Goal: Answer question/provide support: Share knowledge or assist other users

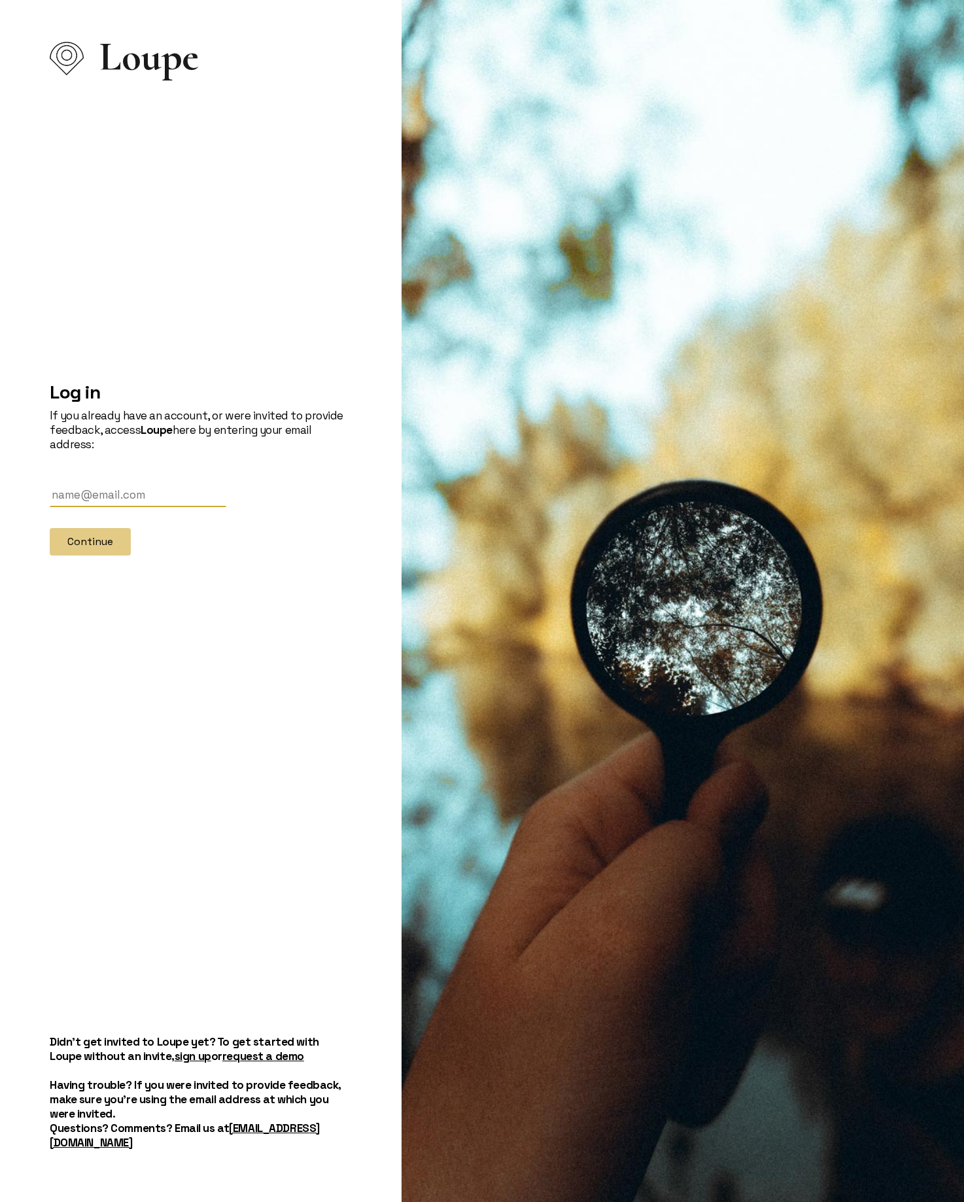
click at [152, 504] on input "text" at bounding box center [138, 495] width 177 height 24
type input "e"
type input "[PERSON_NAME][EMAIL_ADDRESS][DOMAIN_NAME]"
click at [70, 552] on button "Continue" at bounding box center [90, 541] width 81 height 27
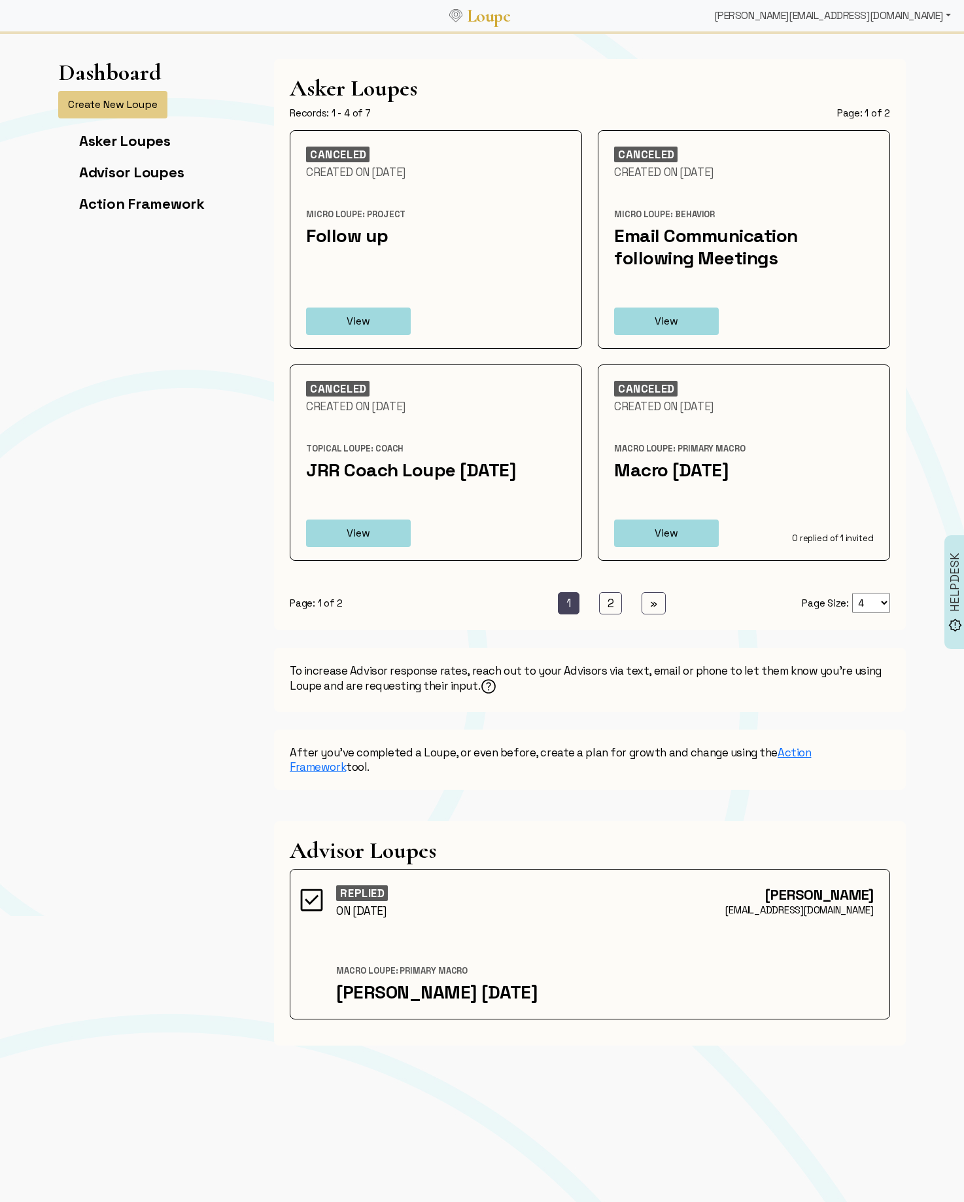
click at [880, 20] on div "[PERSON_NAME][EMAIL_ADDRESS][DOMAIN_NAME]" at bounding box center [832, 16] width 247 height 26
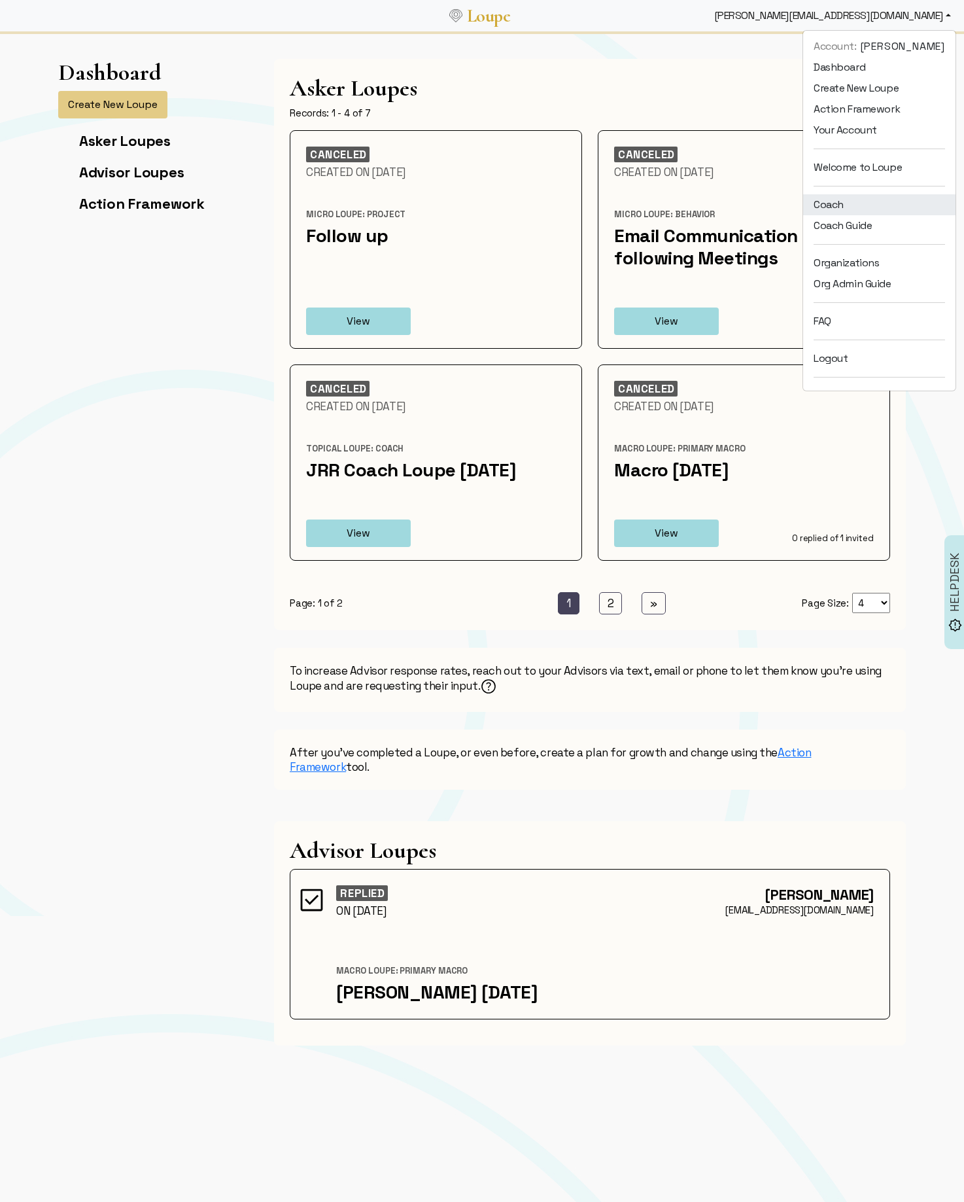
click at [841, 201] on link "Coach" at bounding box center [879, 204] width 152 height 21
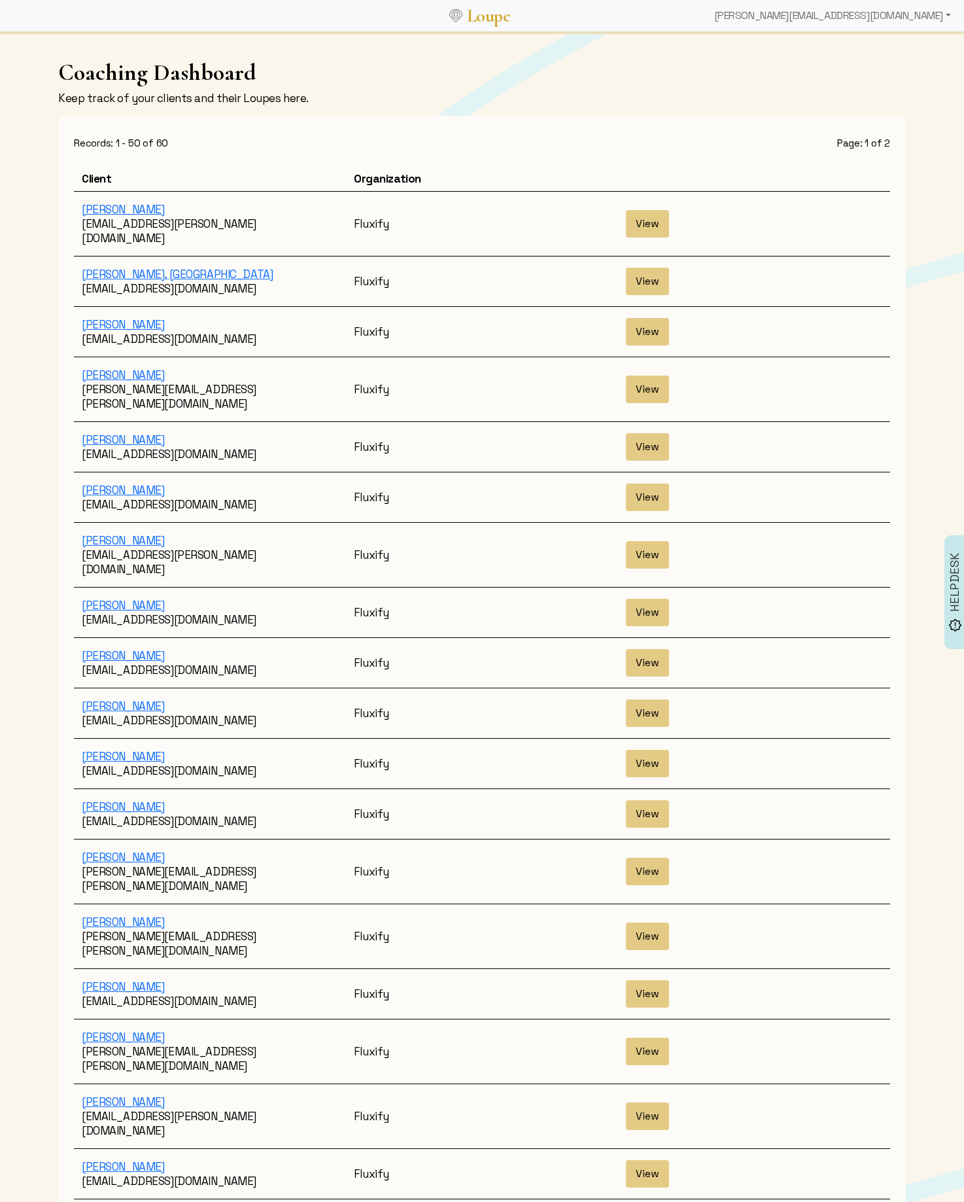
drag, startPoint x: 950, startPoint y: 718, endPoint x: 939, endPoint y: 723, distance: 12.6
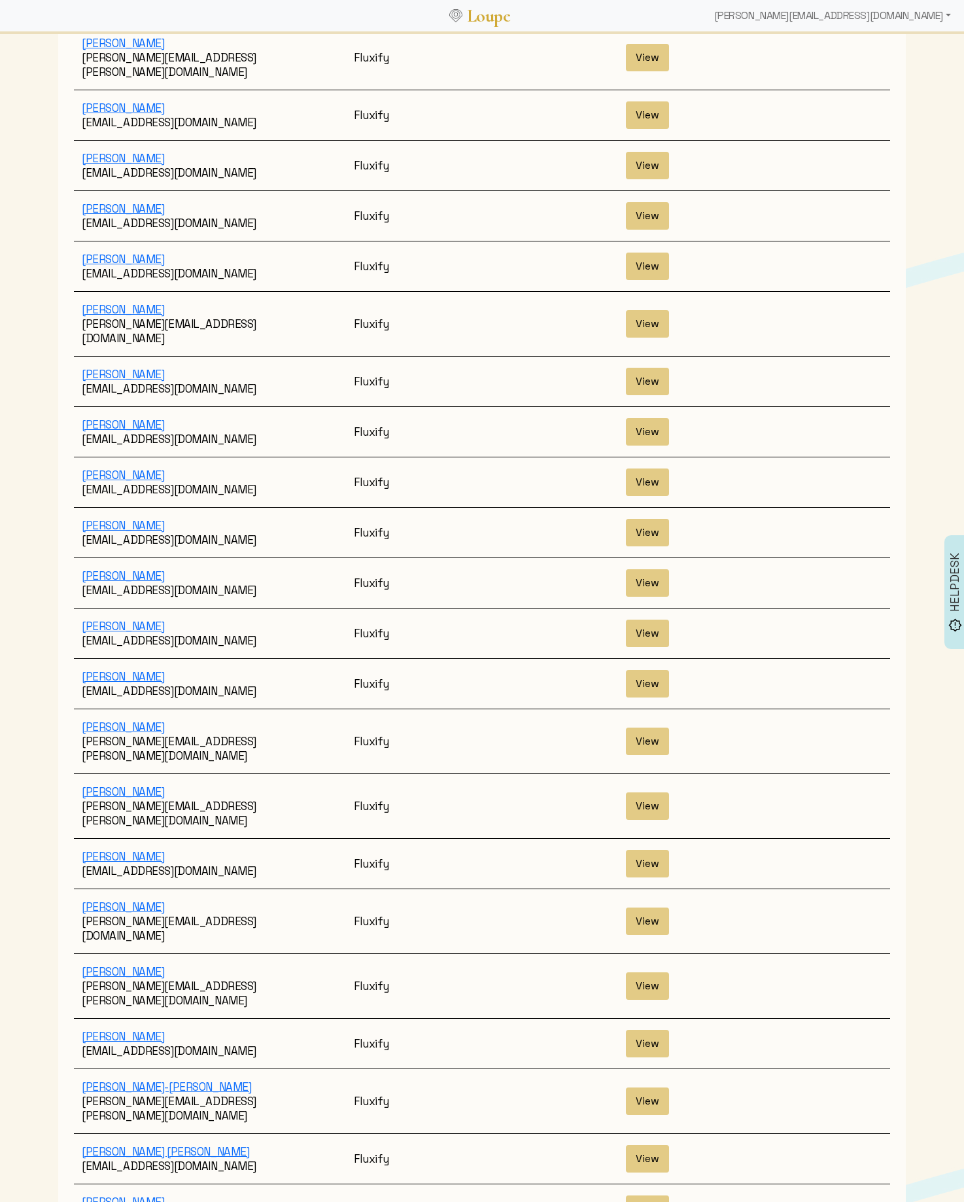
scroll to position [1610, 0]
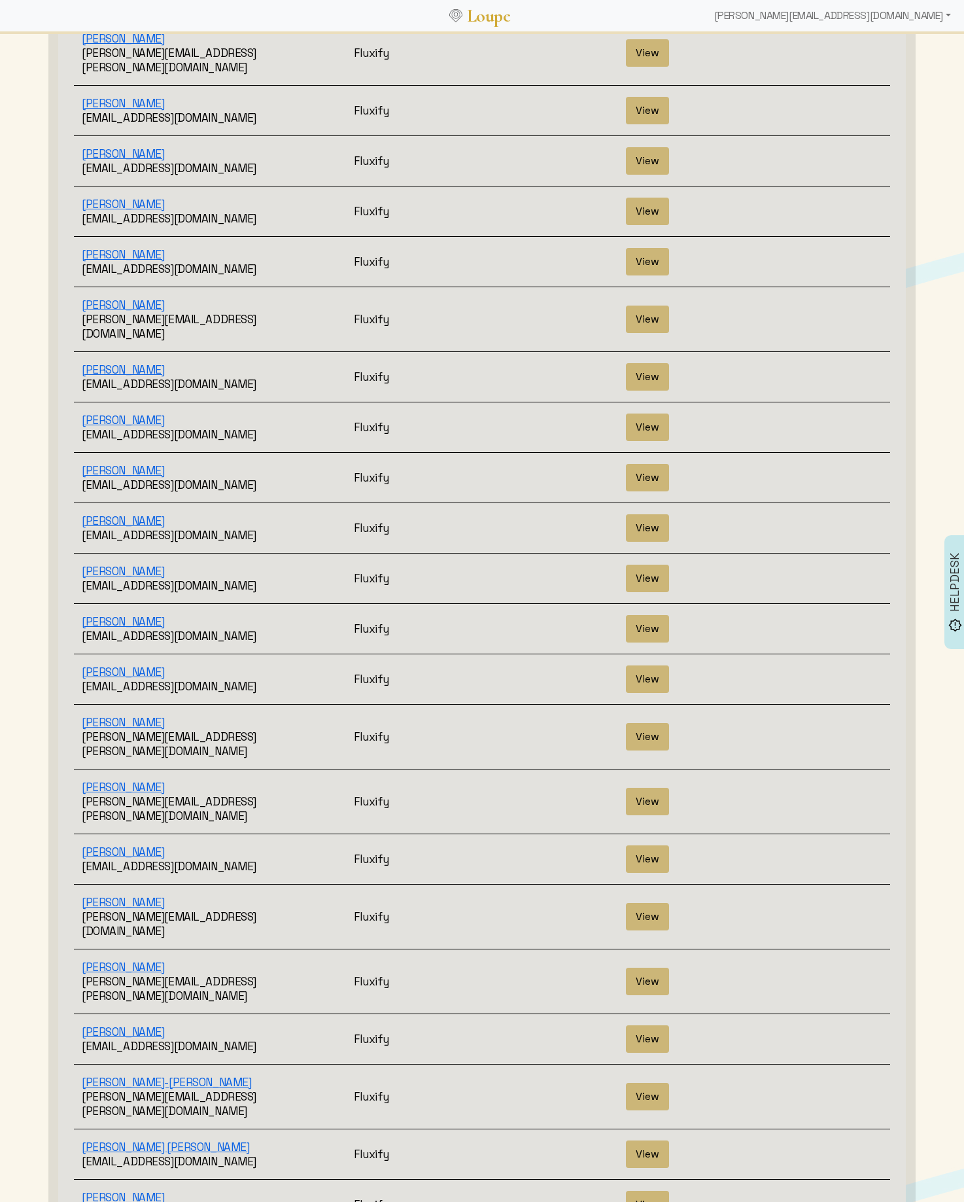
scroll to position [0, 0]
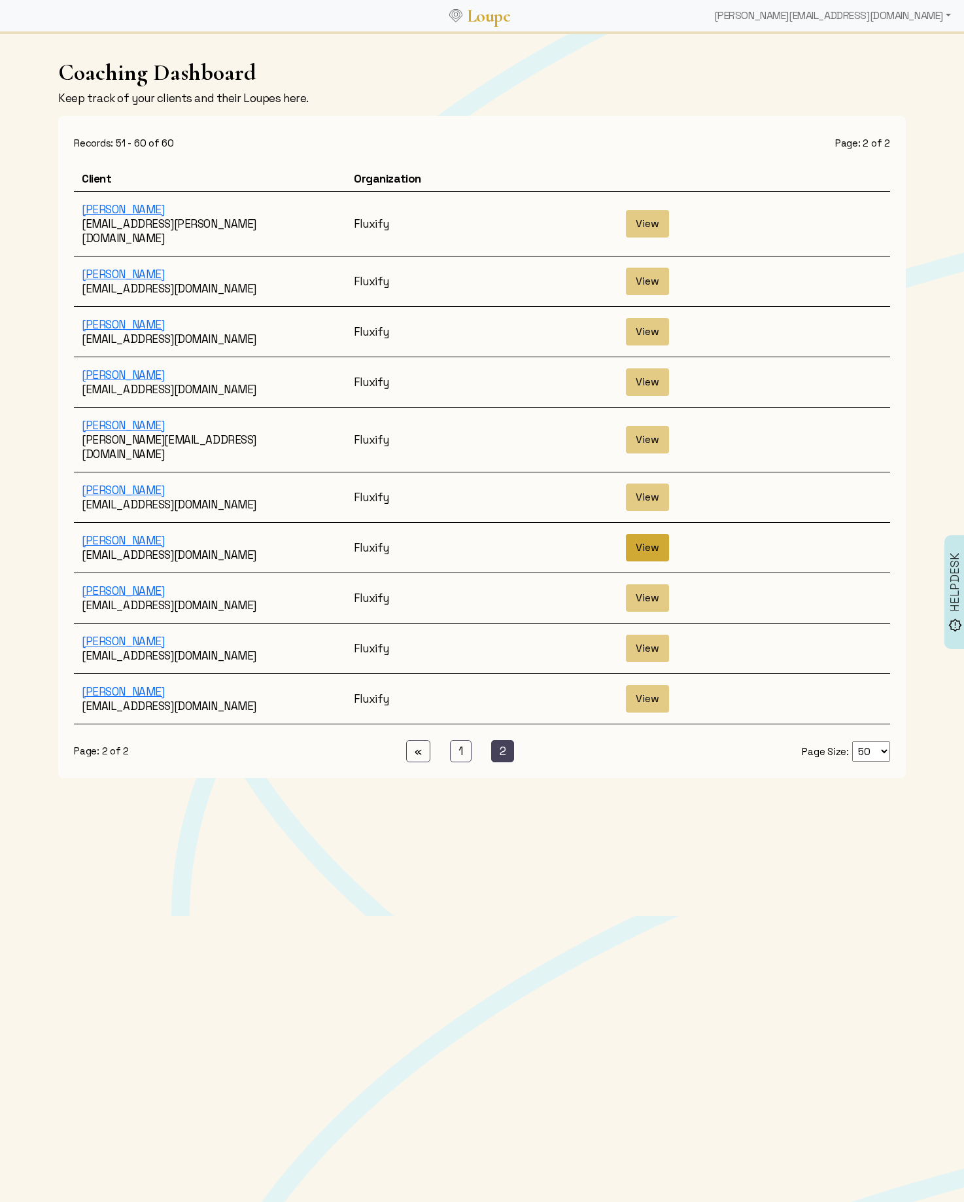
click at [657, 534] on button "View" at bounding box center [647, 547] width 43 height 27
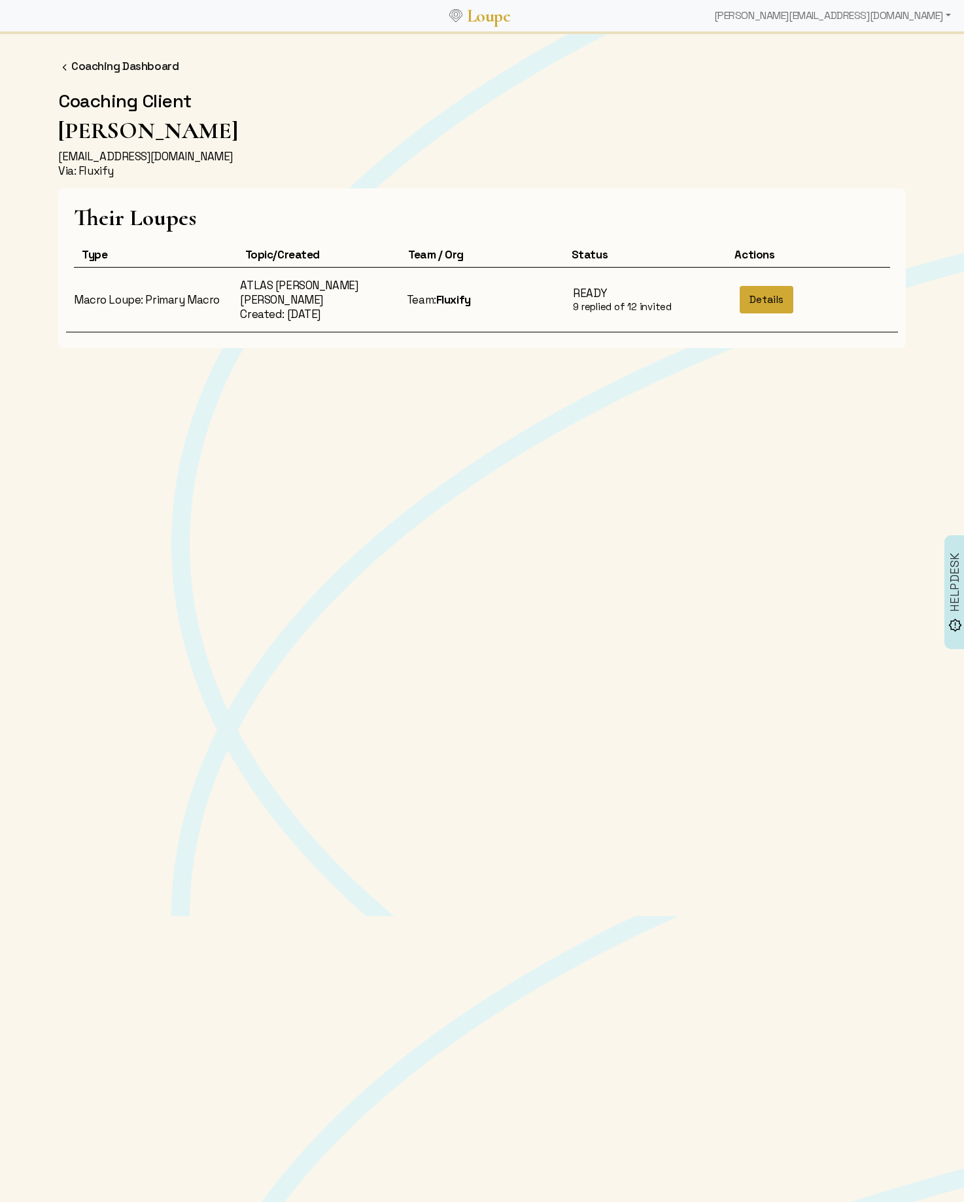
click at [783, 296] on button "Details" at bounding box center [767, 299] width 54 height 27
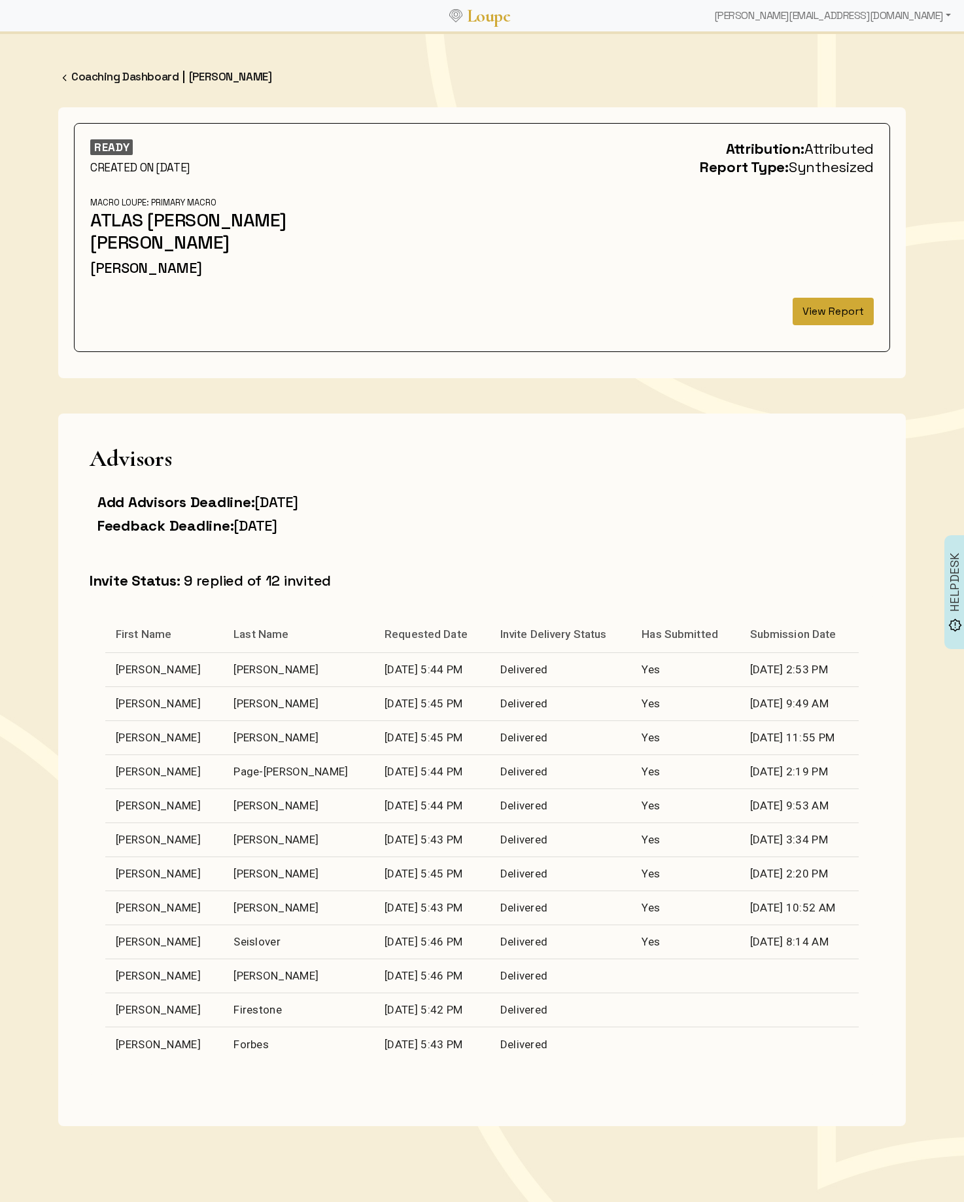
click at [826, 298] on button "View Report" at bounding box center [833, 311] width 81 height 27
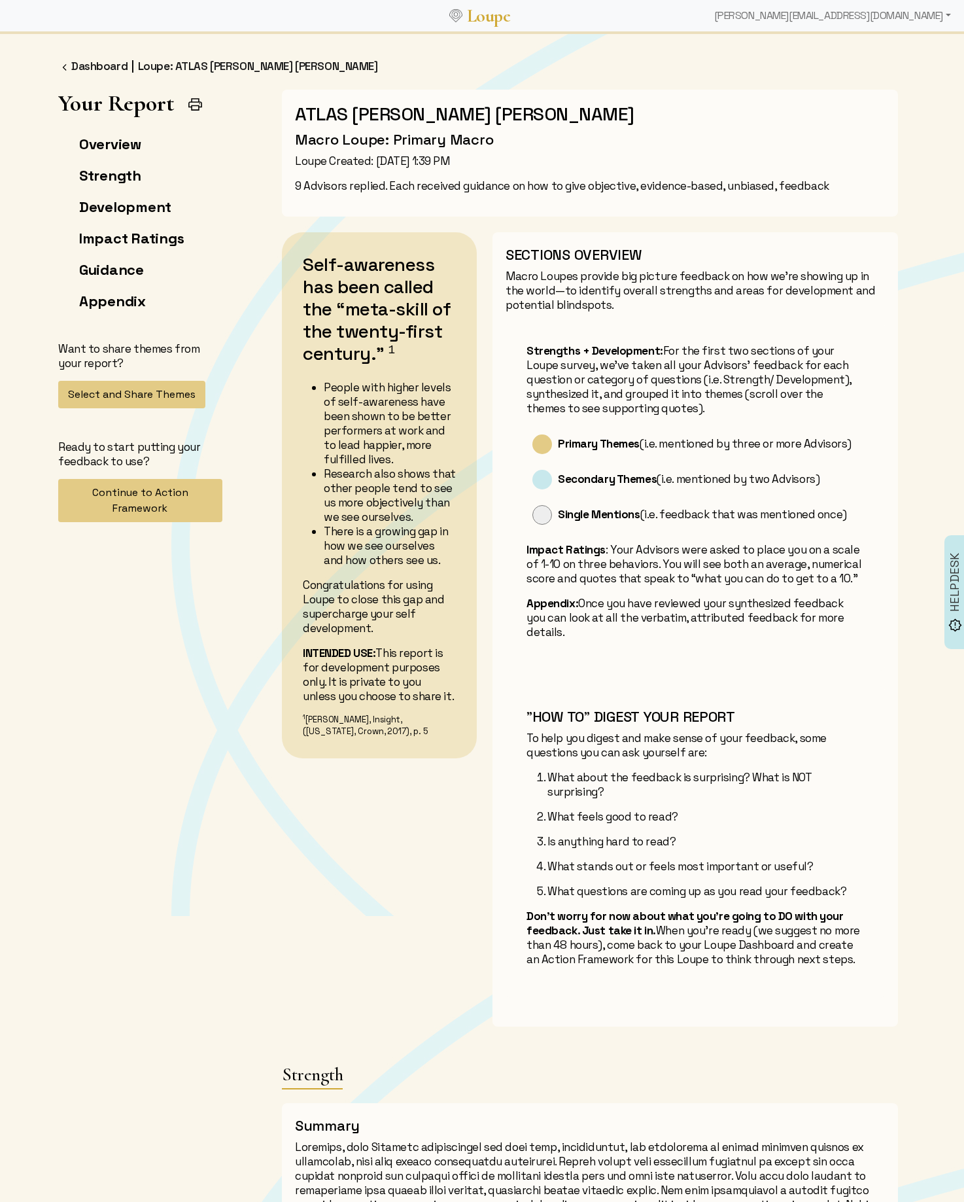
click at [616, 273] on p "Macro Loupes provide big picture feedback on how we’re showing up in the world—…" at bounding box center [695, 290] width 379 height 43
click at [657, 269] on p "Macro Loupes provide big picture feedback on how we’re showing up in the world—…" at bounding box center [695, 290] width 379 height 43
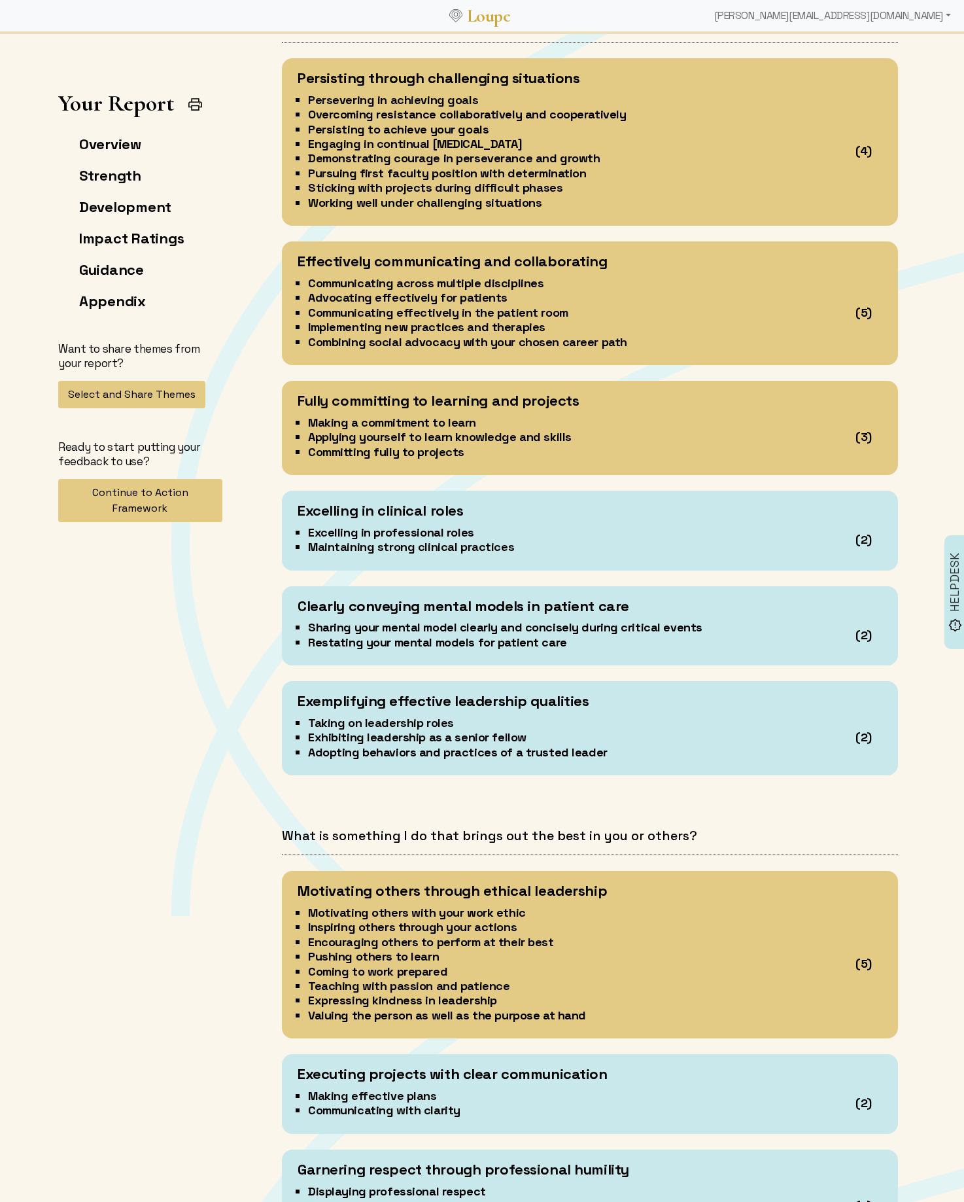
scroll to position [1376, 0]
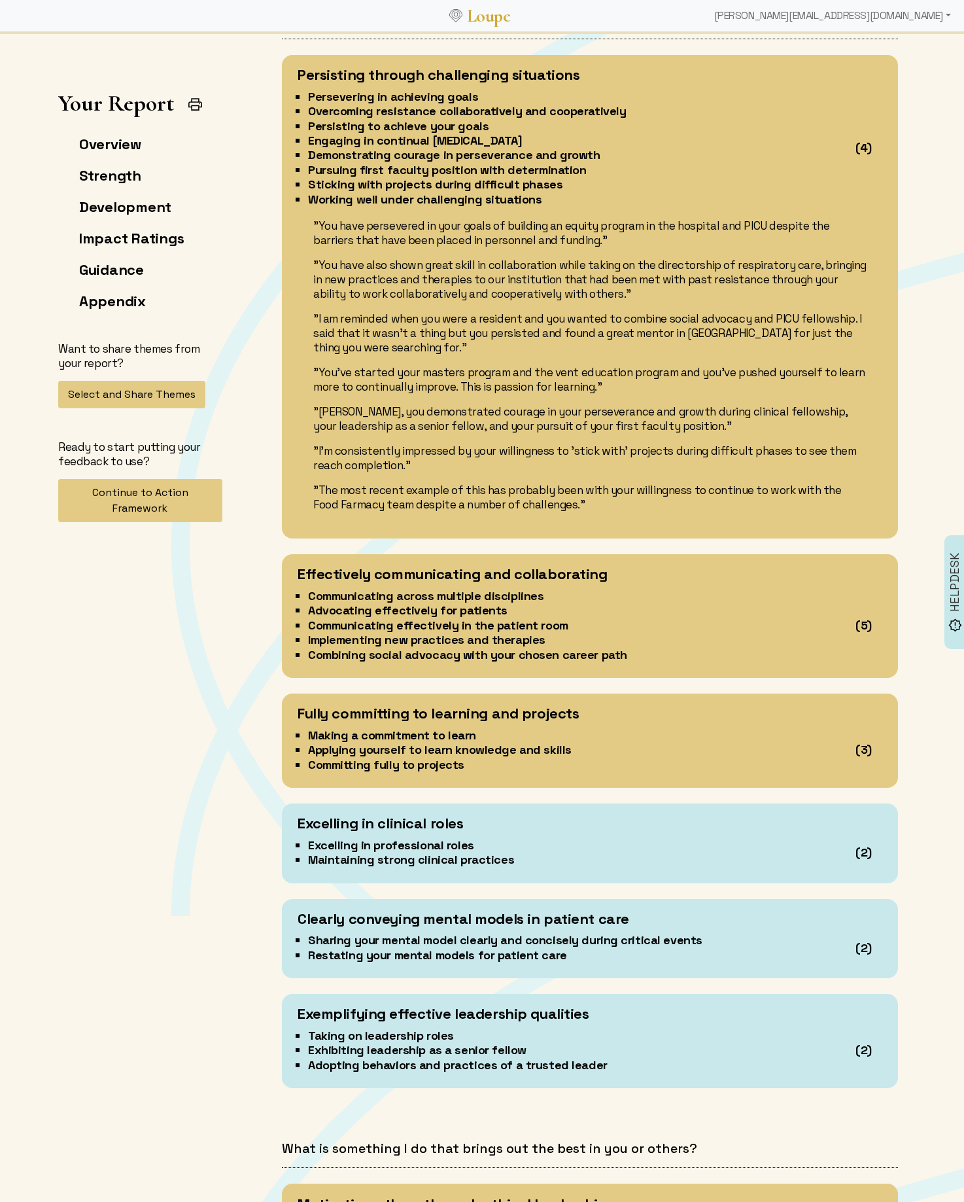
click at [642, 264] on p ""You have also shown great skill in collaboration while taking on the directors…" at bounding box center [589, 279] width 553 height 43
click at [664, 240] on p ""You have persevered in your goals of building an equity program in the hospita…" at bounding box center [589, 232] width 553 height 29
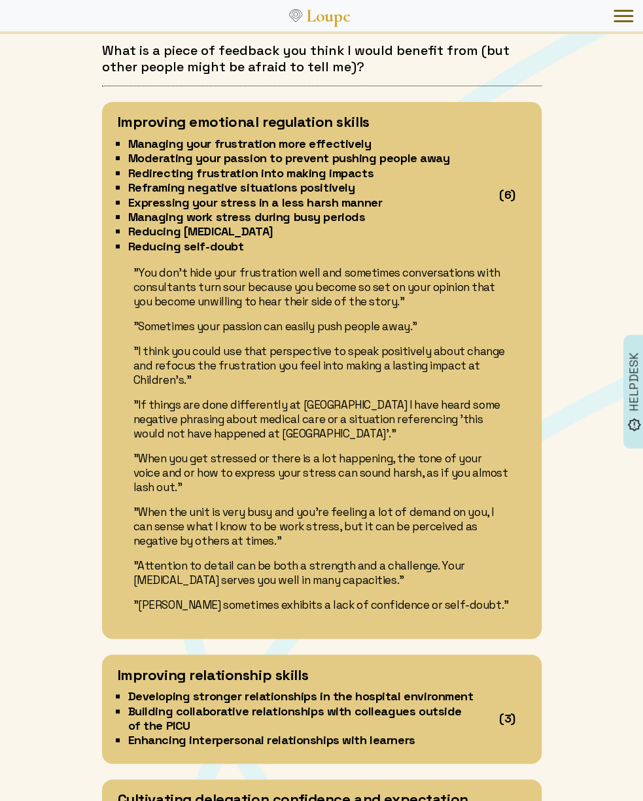
scroll to position [3549, 0]
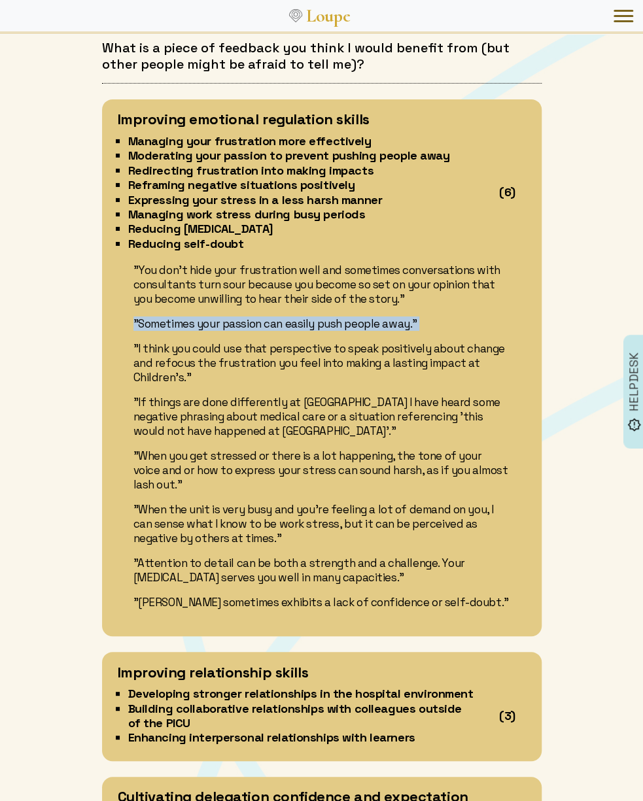
drag, startPoint x: 133, startPoint y: 319, endPoint x: 416, endPoint y: 331, distance: 282.8
click at [416, 331] on div ""You don't hide your frustration well and sometimes conversations with consulta…" at bounding box center [322, 436] width 408 height 347
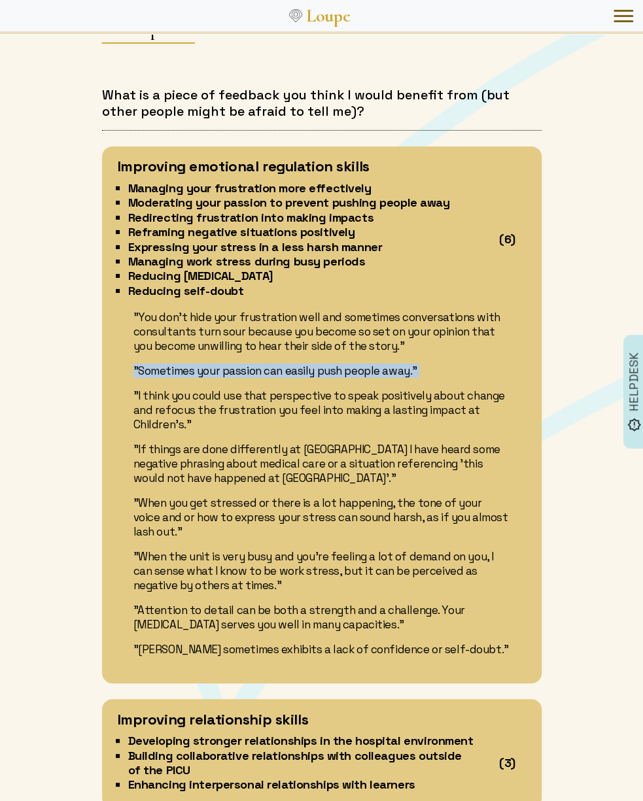
scroll to position [3502, 0]
click at [261, 412] on p ""I think you could use that perspective to speak positively about change and re…" at bounding box center [321, 410] width 377 height 43
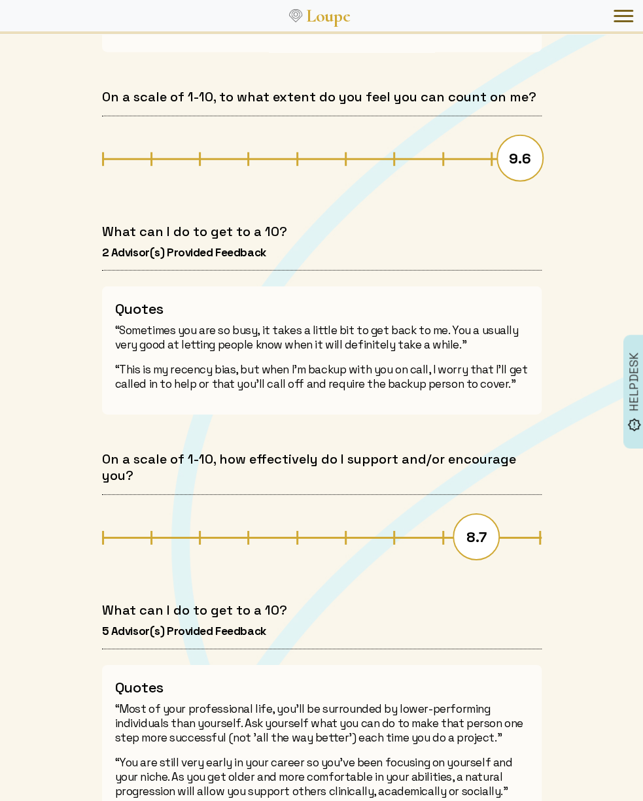
scroll to position [5159, 0]
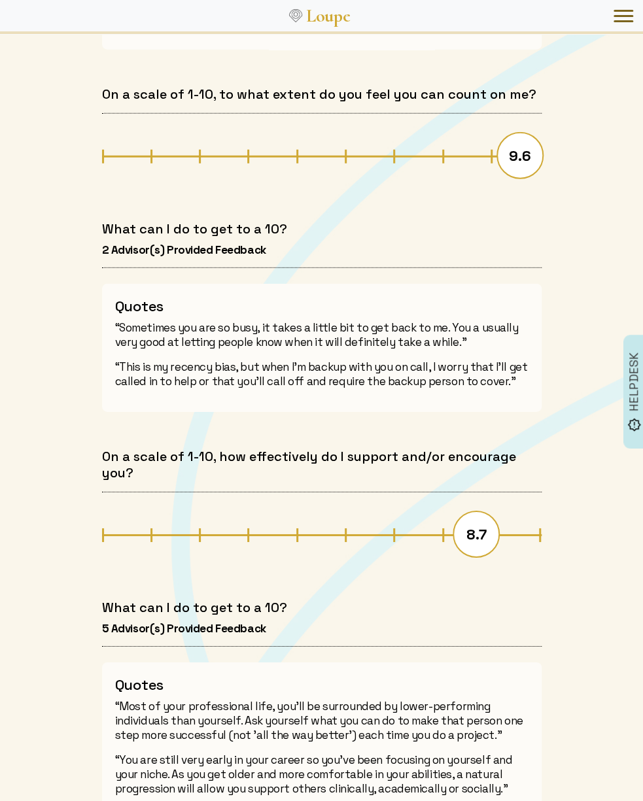
click at [251, 321] on p "“Sometimes you are so busy, it takes a little bit to get back to me. You a usua…" at bounding box center [321, 335] width 413 height 29
click at [249, 321] on p "“Sometimes you are so busy, it takes a little bit to get back to me. You a usua…" at bounding box center [321, 335] width 413 height 29
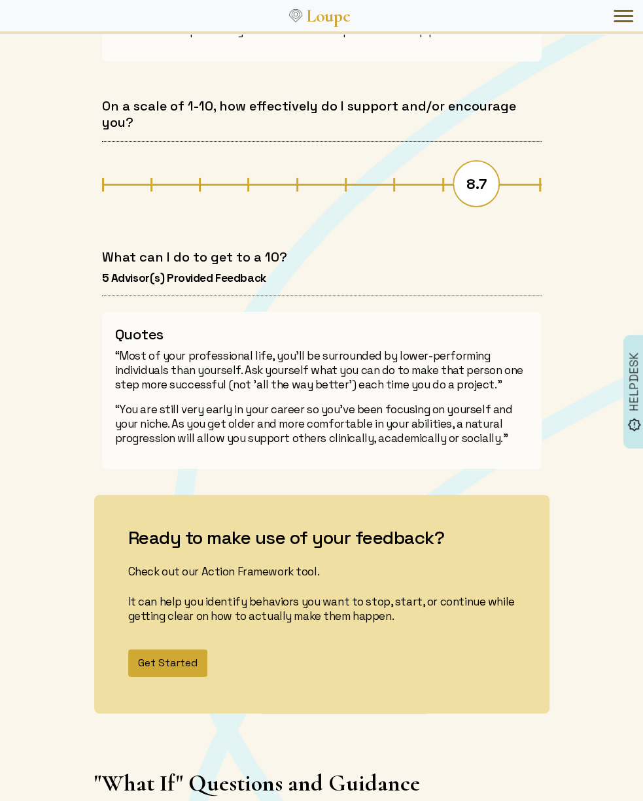
scroll to position [5513, 0]
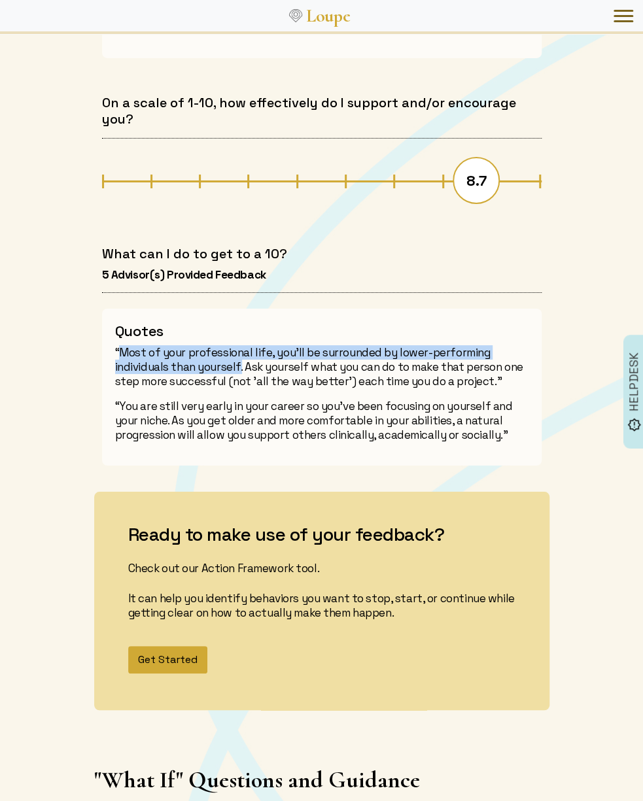
drag, startPoint x: 118, startPoint y: 345, endPoint x: 241, endPoint y: 363, distance: 123.6
click at [241, 363] on p "“Most of your professional life, you'll be surrounded by lower-performing indiv…" at bounding box center [321, 366] width 413 height 43
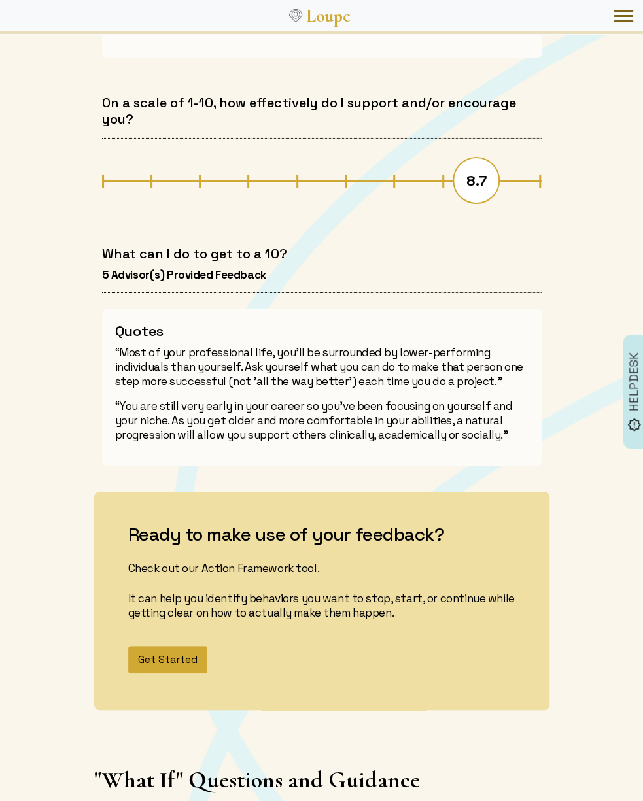
click at [273, 426] on p "“You are still very early in your career so you've been focusing on yourself an…" at bounding box center [321, 420] width 413 height 43
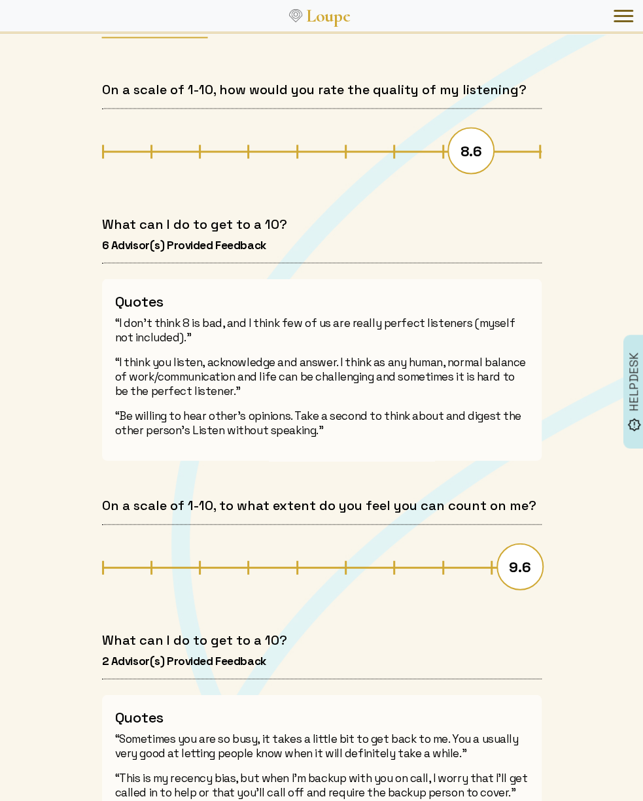
scroll to position [4746, 0]
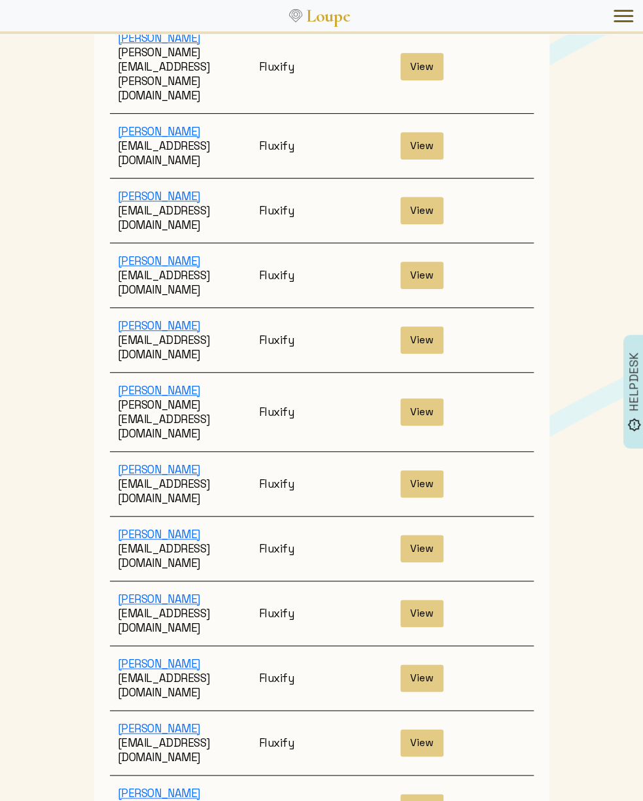
scroll to position [2088, 0]
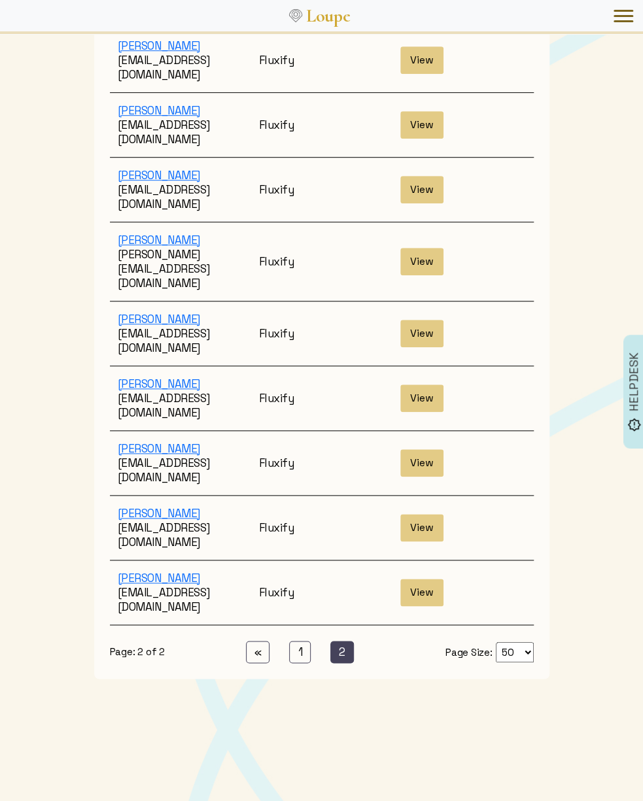
scroll to position [96, 0]
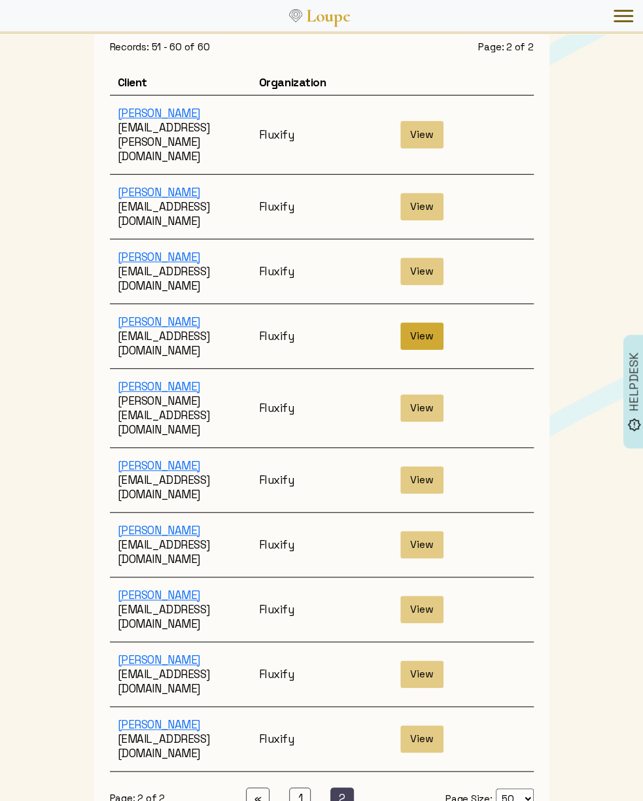
click at [427, 322] on button "View" at bounding box center [421, 335] width 43 height 27
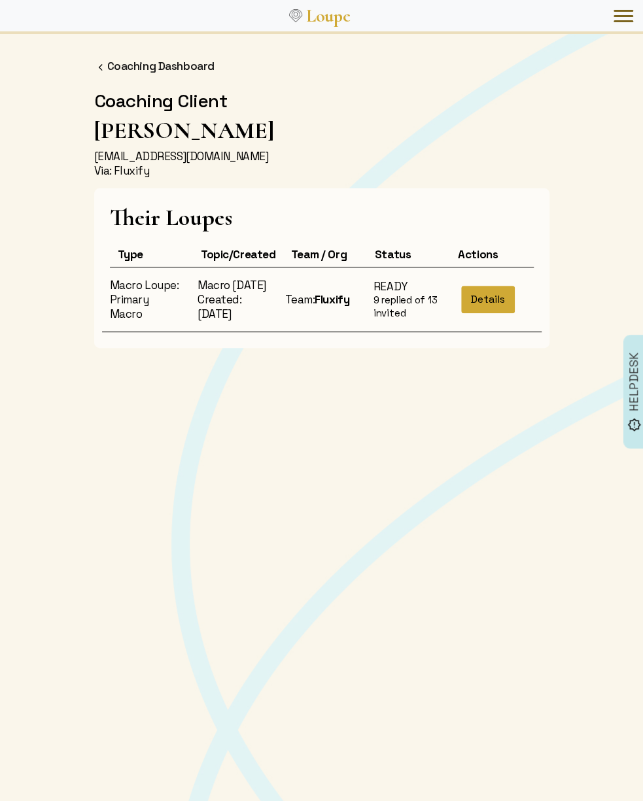
click at [479, 309] on button "Details" at bounding box center [488, 299] width 54 height 27
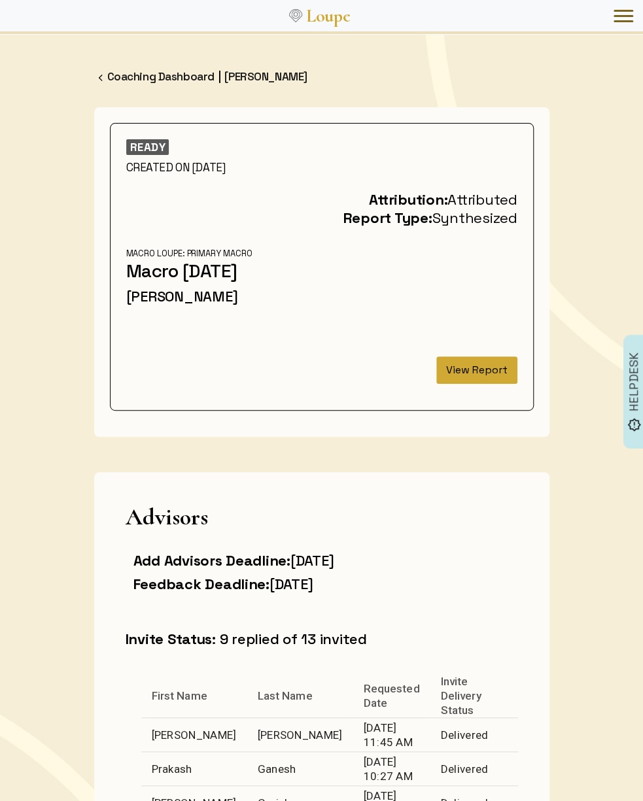
click at [461, 372] on button "View Report" at bounding box center [476, 370] width 81 height 27
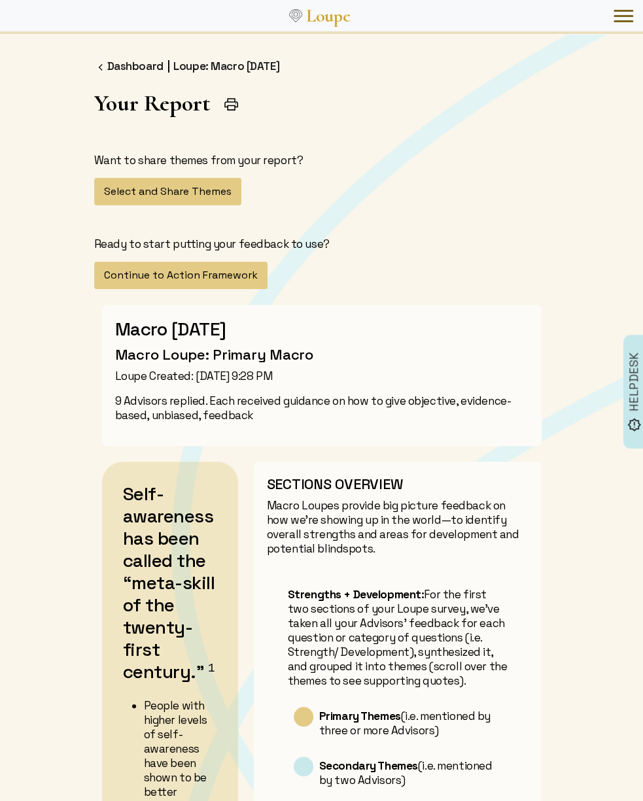
click at [396, 328] on h2 "Macro [DATE]" at bounding box center [321, 329] width 413 height 22
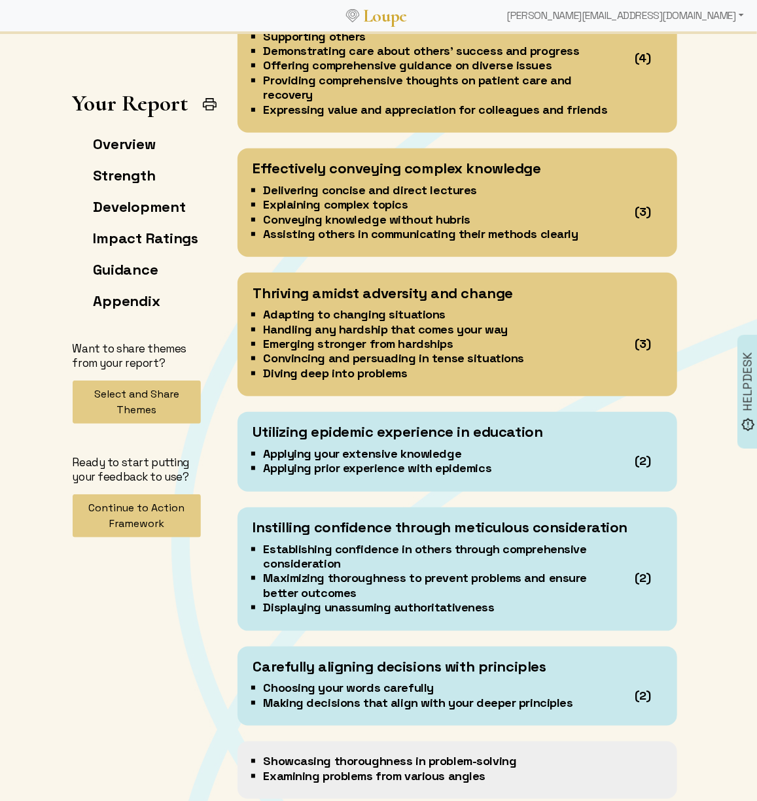
scroll to position [2608, 0]
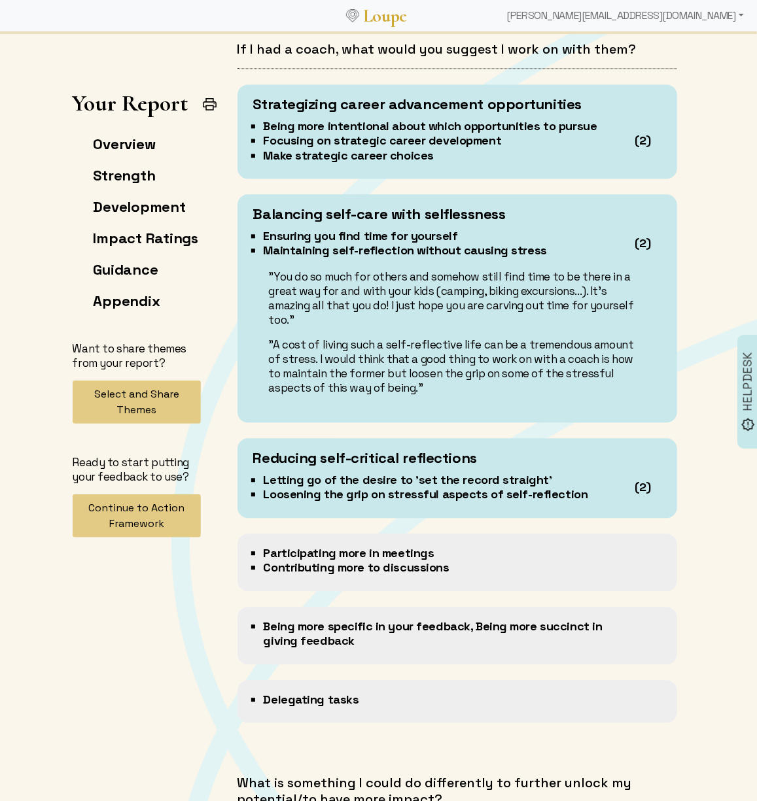
scroll to position [3513, 0]
